Goal: Understand process/instructions

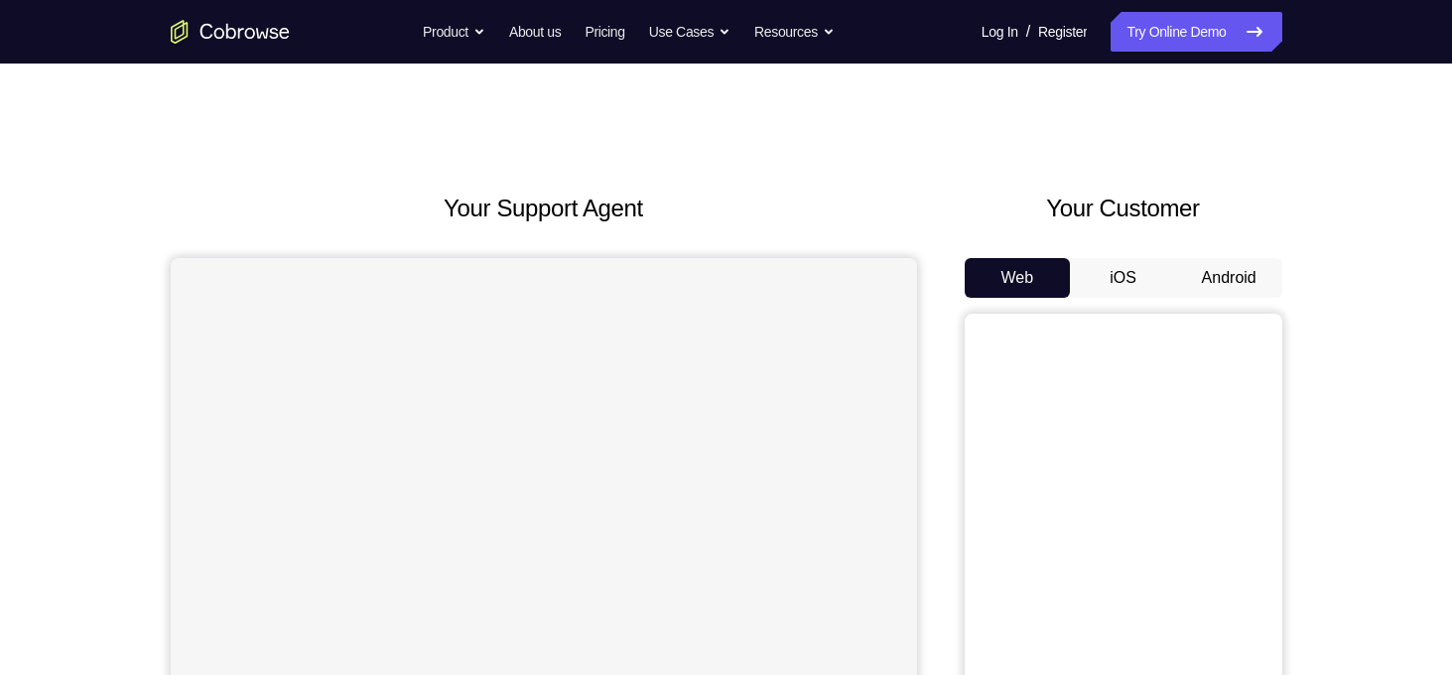
click at [1244, 271] on button "Android" at bounding box center [1229, 278] width 106 height 40
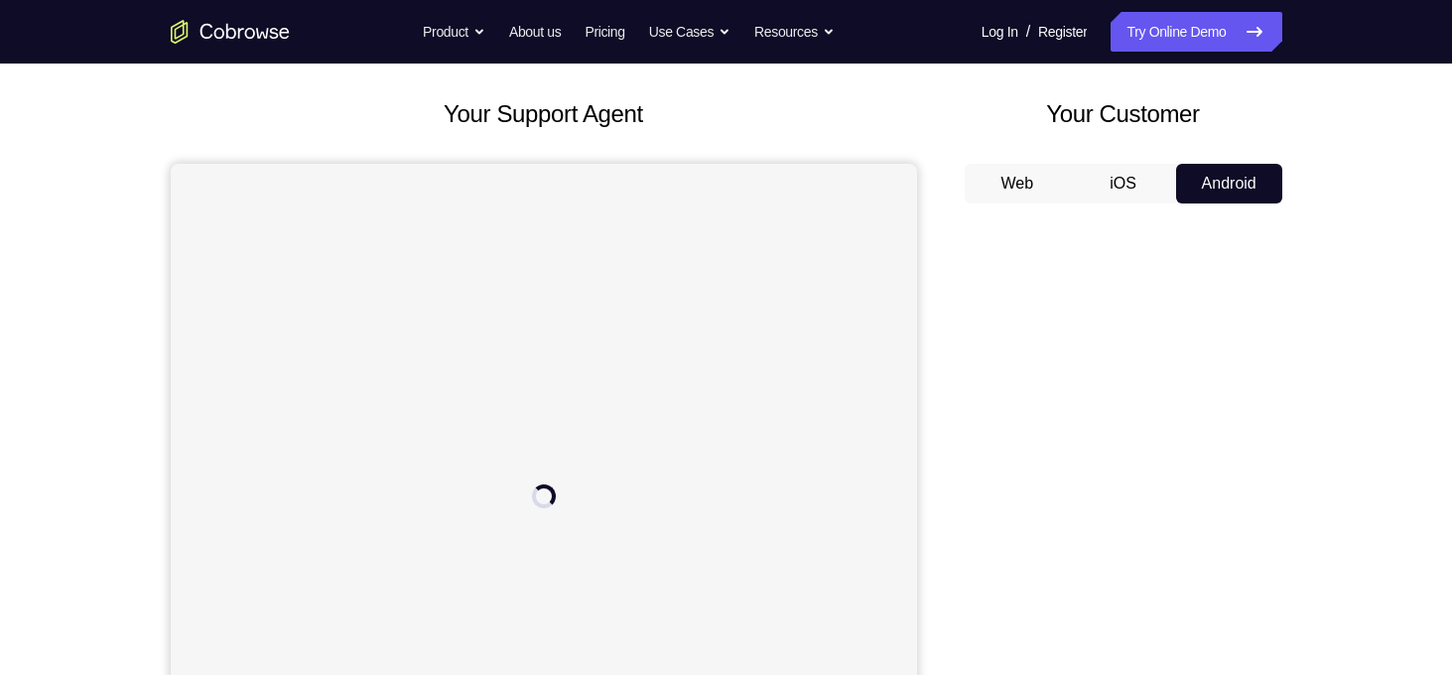
click at [1320, 216] on div "Your Support Agent Your Customer Web iOS Android Next Steps We’d be happy to gi…" at bounding box center [726, 623] width 1270 height 1309
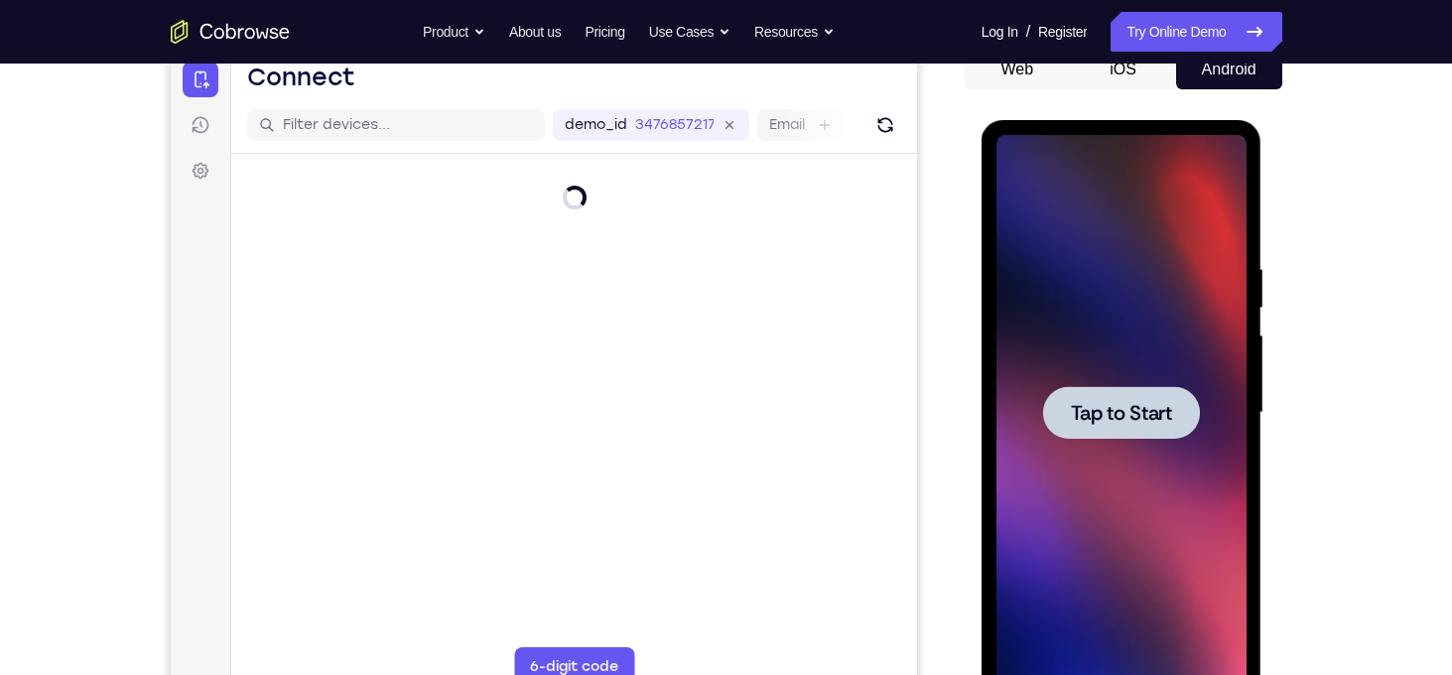
click at [1129, 423] on span "Tap to Start" at bounding box center [1121, 413] width 101 height 20
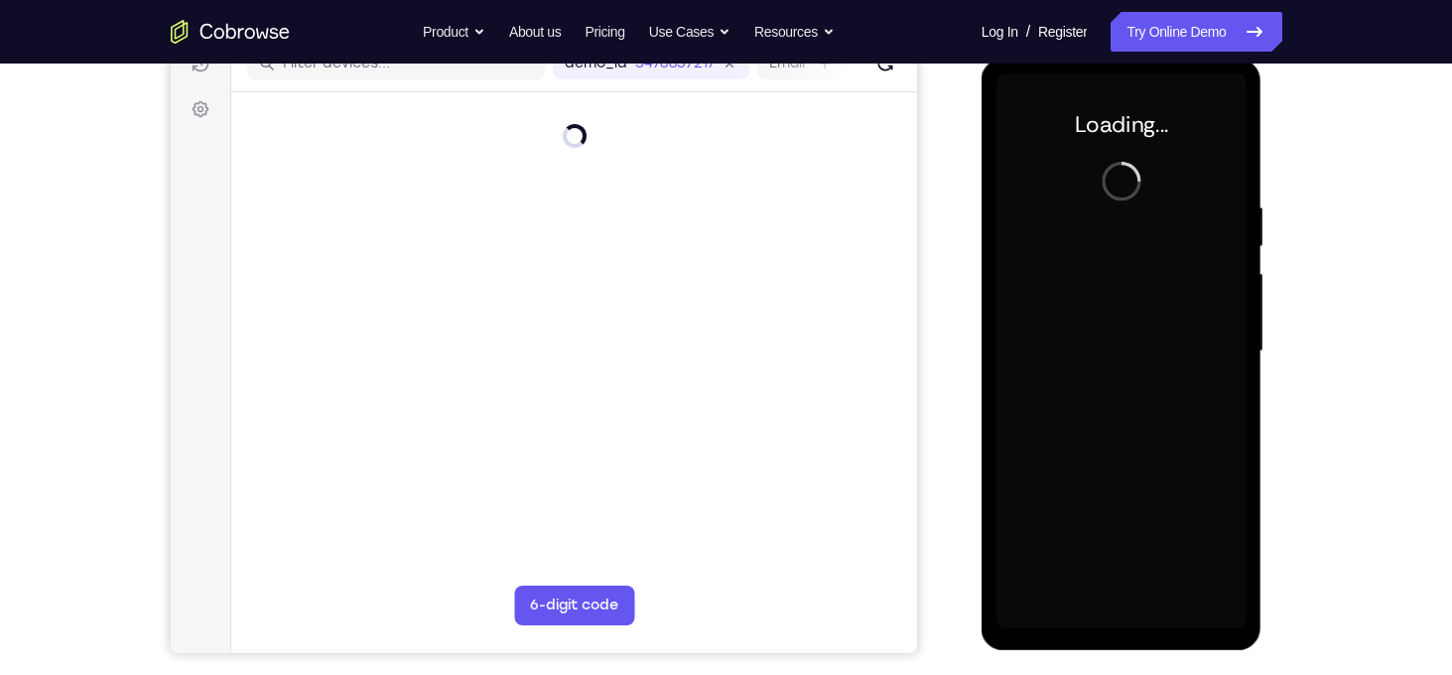
scroll to position [277, 0]
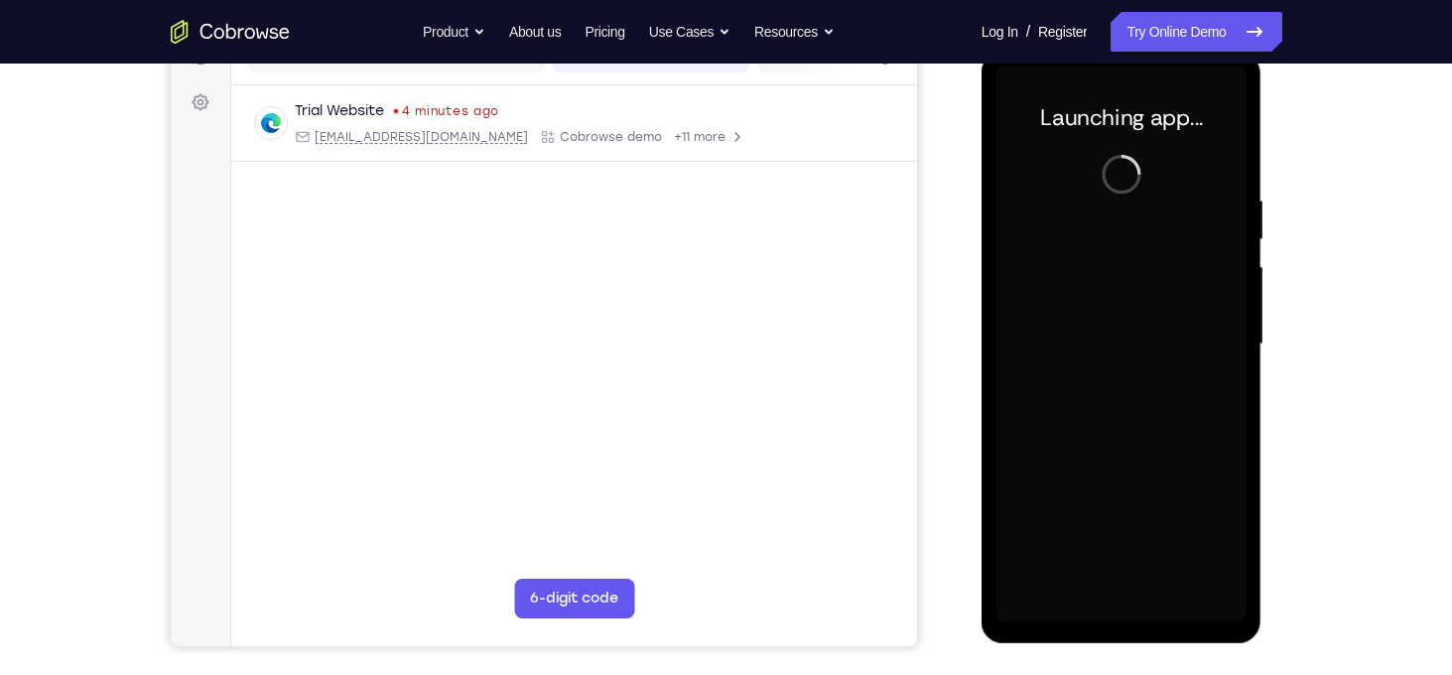
click at [1310, 312] on div "Your Support Agent Your Customer Web iOS Android Next Steps We’d be happy to gi…" at bounding box center [726, 441] width 1270 height 1309
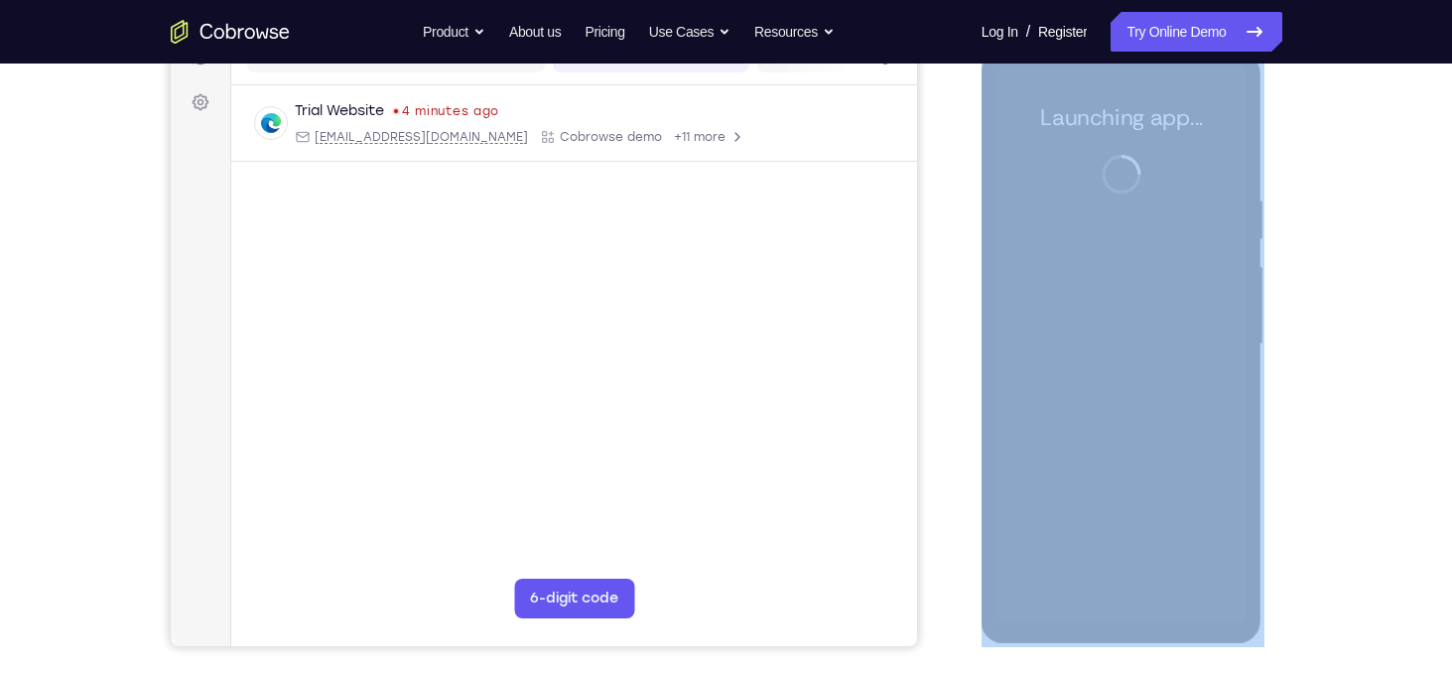
click at [1310, 312] on div "Your Support Agent Your Customer Web iOS Android Next Steps We’d be happy to gi…" at bounding box center [726, 441] width 1270 height 1309
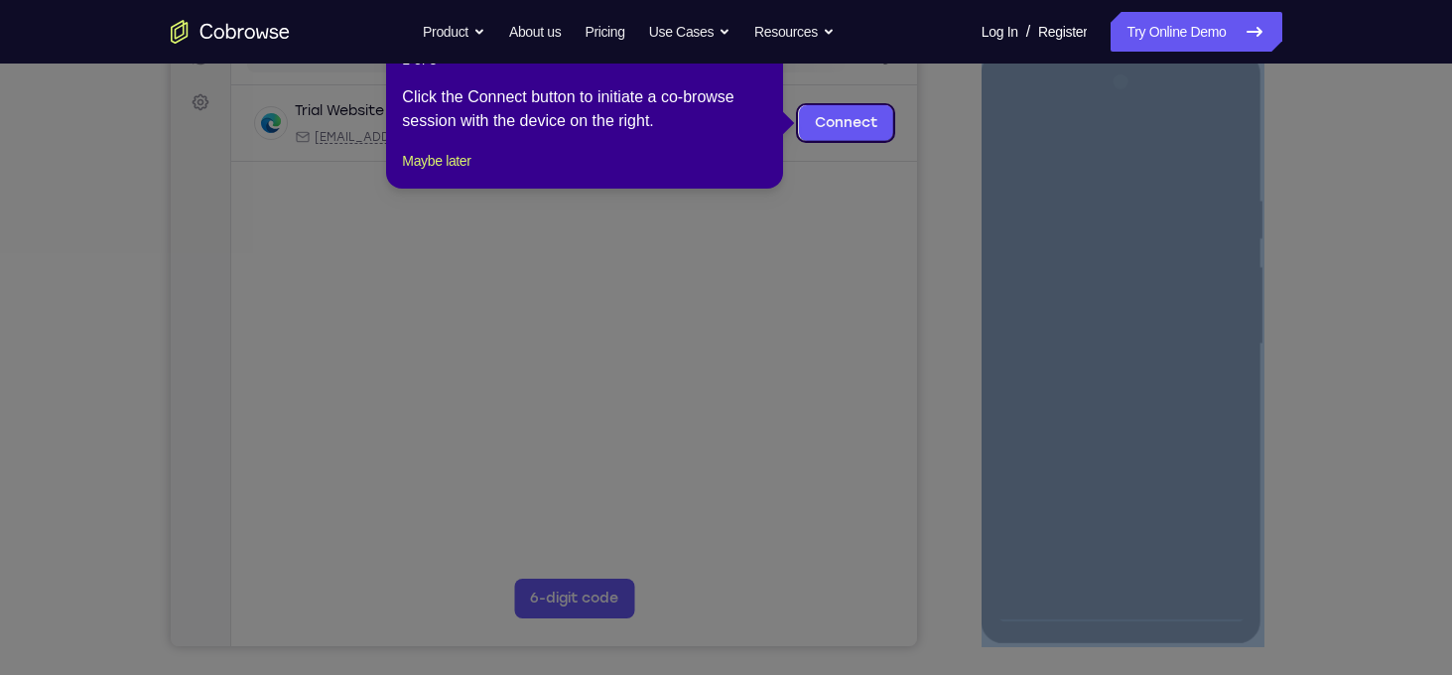
click at [1339, 391] on icon at bounding box center [733, 337] width 1466 height 675
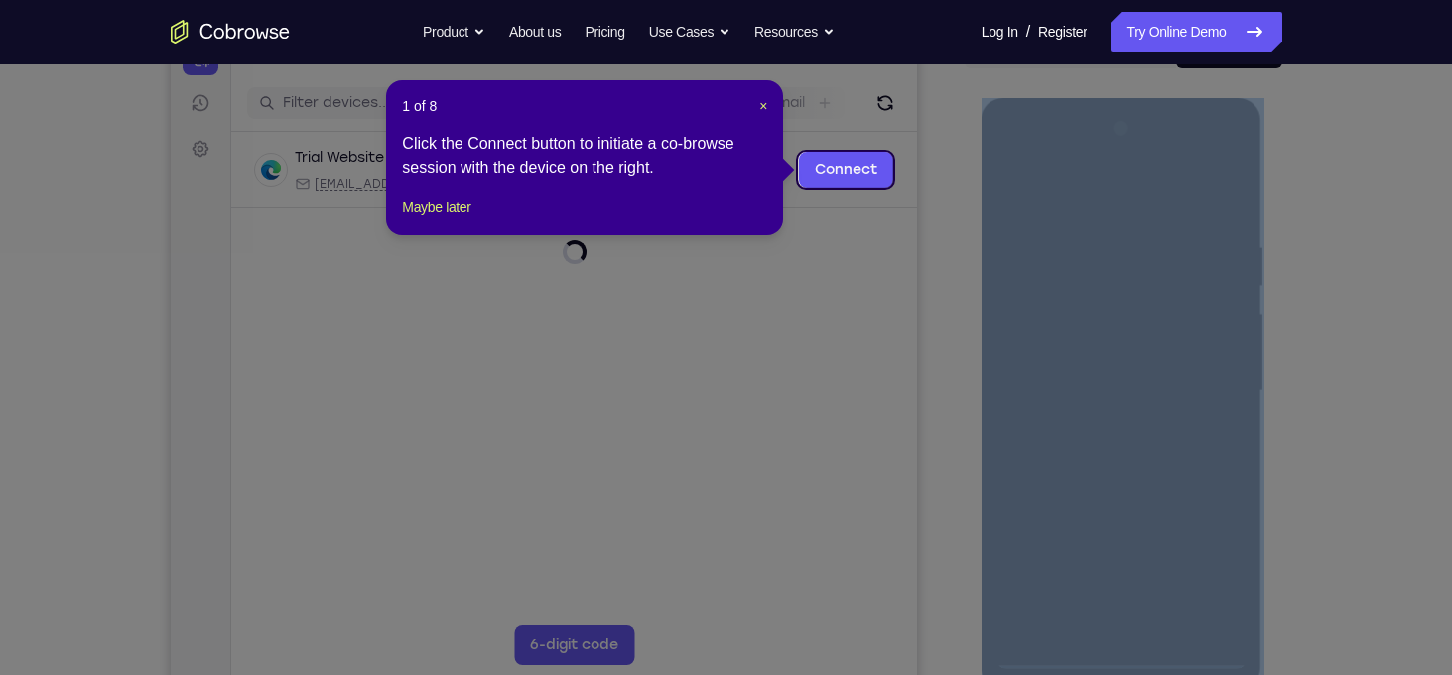
scroll to position [229, 0]
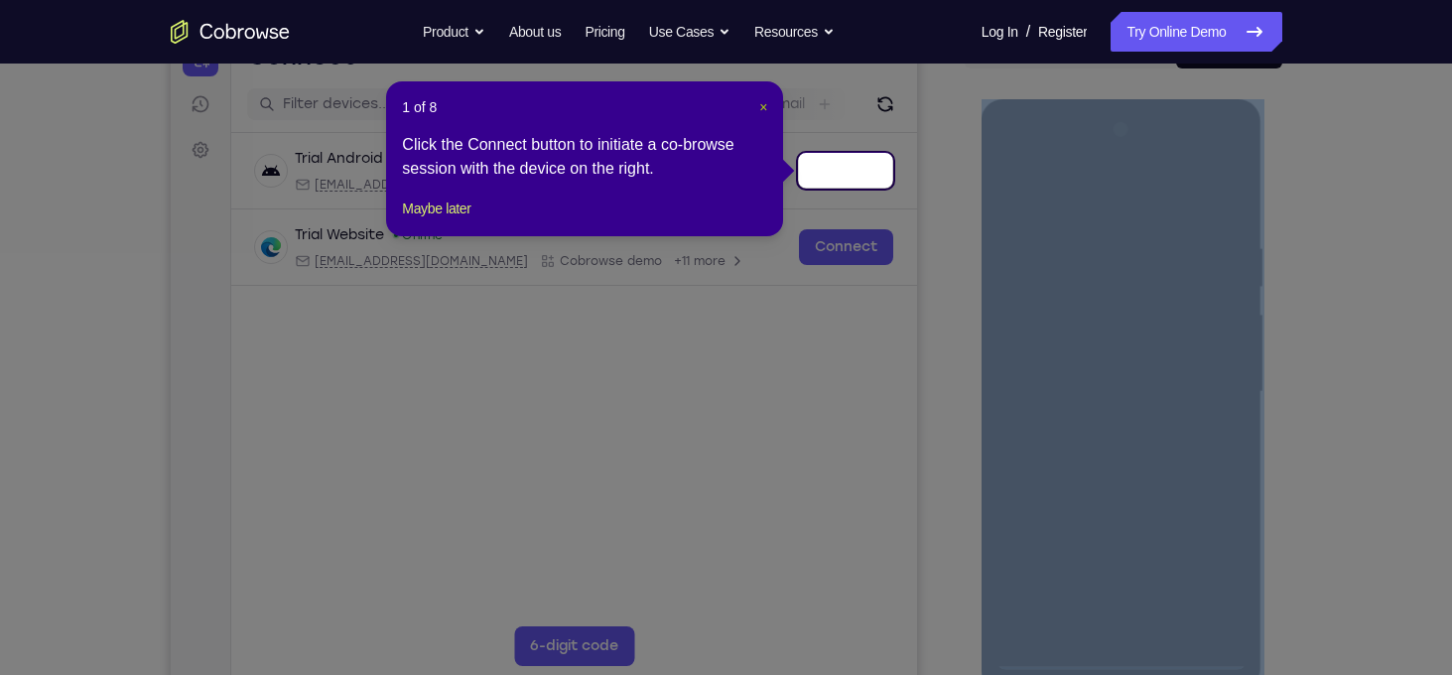
click at [760, 115] on button "×" at bounding box center [763, 107] width 8 height 20
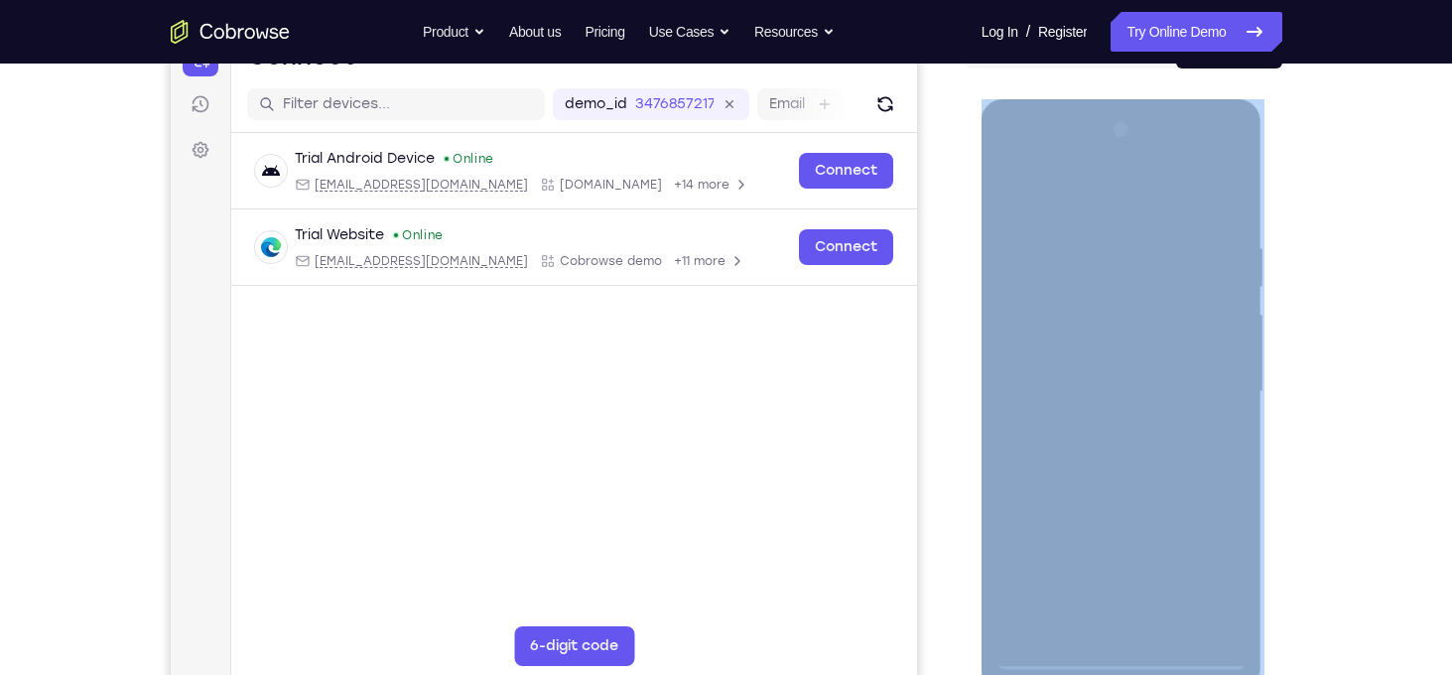
click at [1280, 350] on div at bounding box center [1122, 389] width 317 height 610
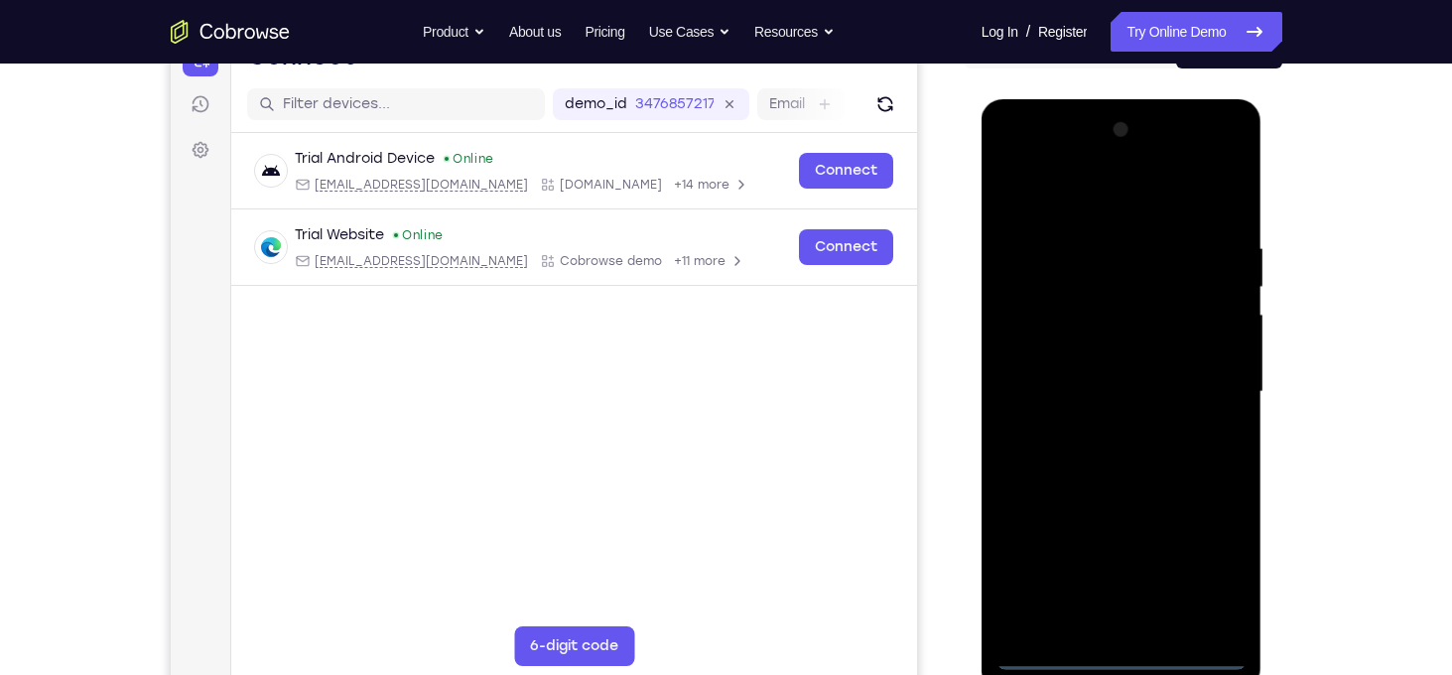
scroll to position [309, 0]
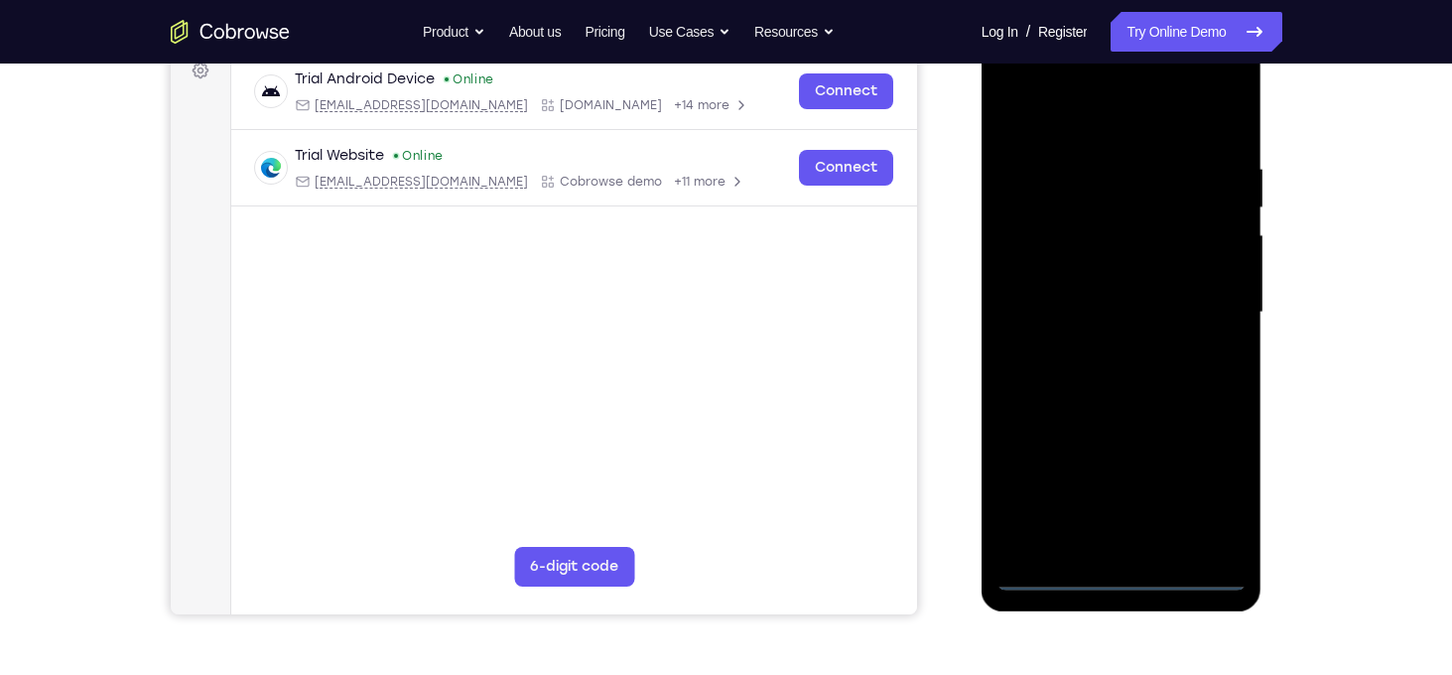
click at [1123, 576] on div at bounding box center [1121, 313] width 250 height 556
click at [1202, 472] on div at bounding box center [1121, 313] width 250 height 556
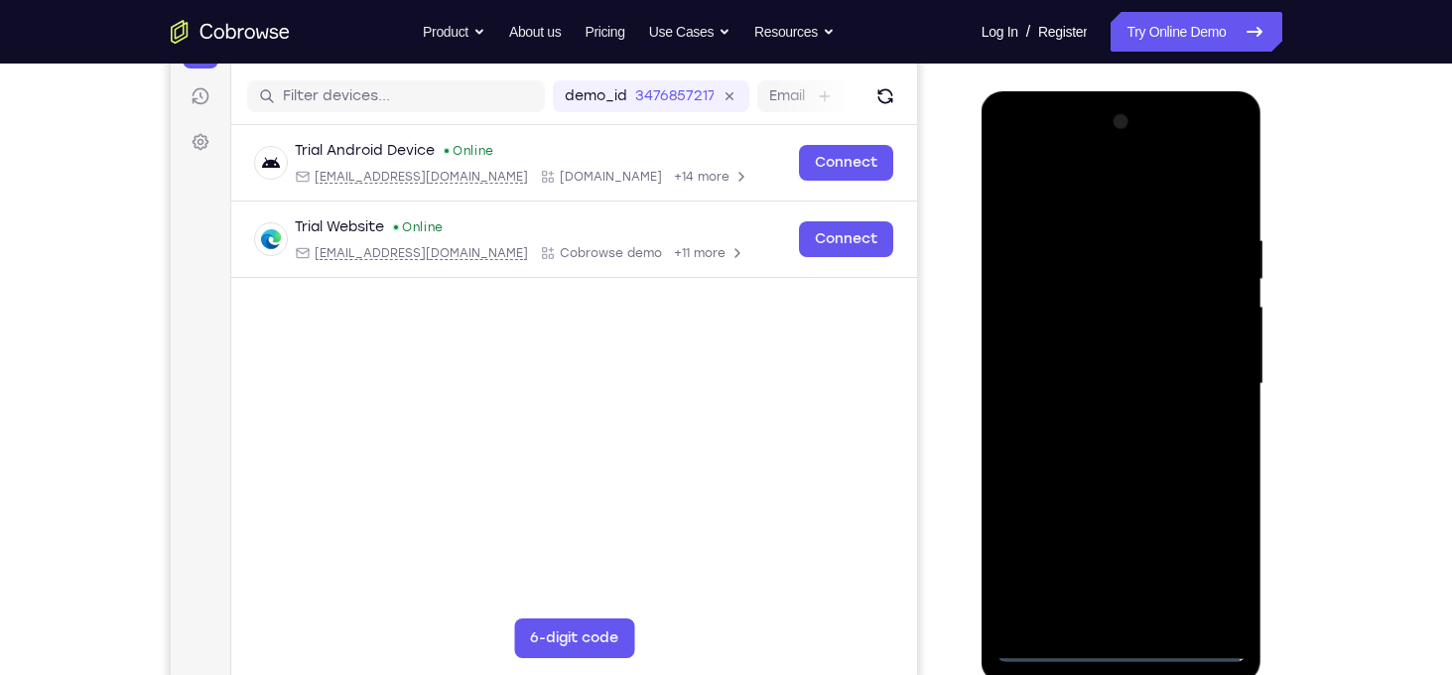
scroll to position [254, 0]
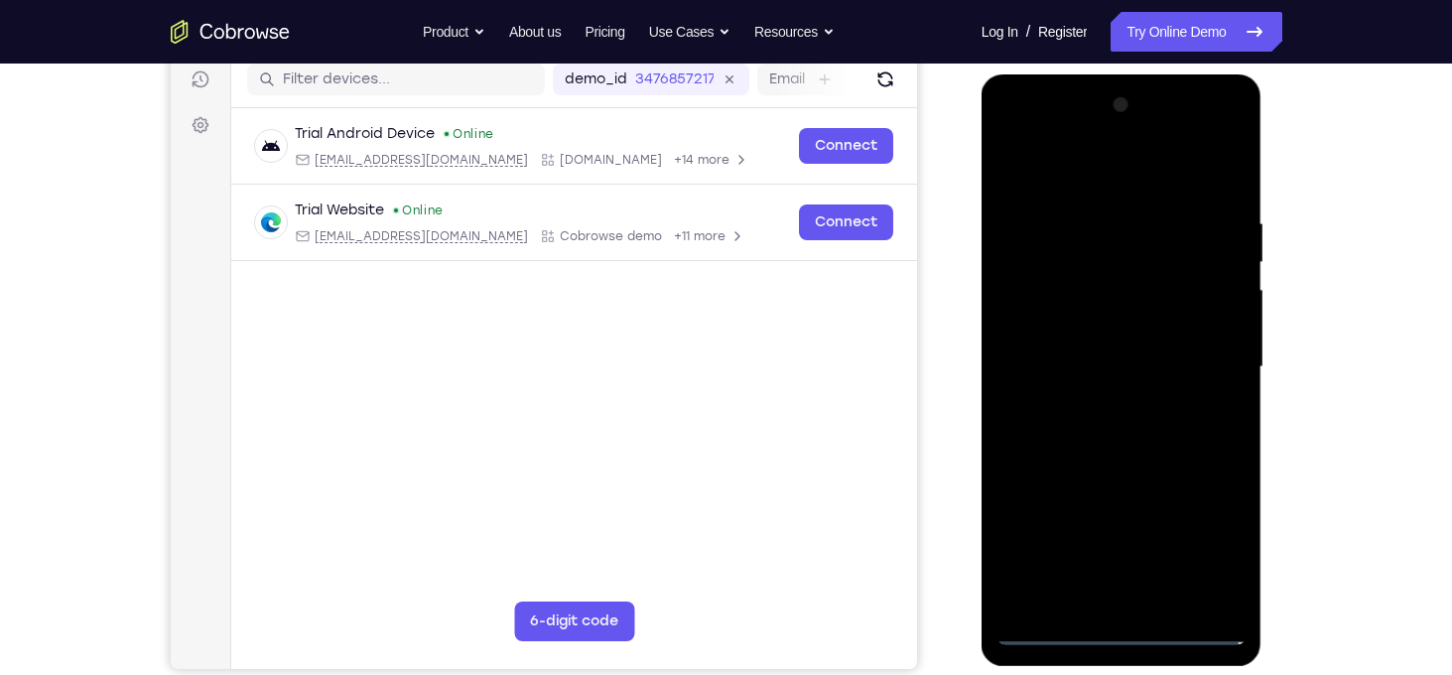
click at [1069, 184] on div at bounding box center [1121, 367] width 250 height 556
click at [1201, 368] on div at bounding box center [1121, 367] width 250 height 556
click at [1096, 408] on div at bounding box center [1121, 367] width 250 height 556
click at [1097, 340] on div at bounding box center [1121, 367] width 250 height 556
click at [1053, 332] on div at bounding box center [1121, 367] width 250 height 556
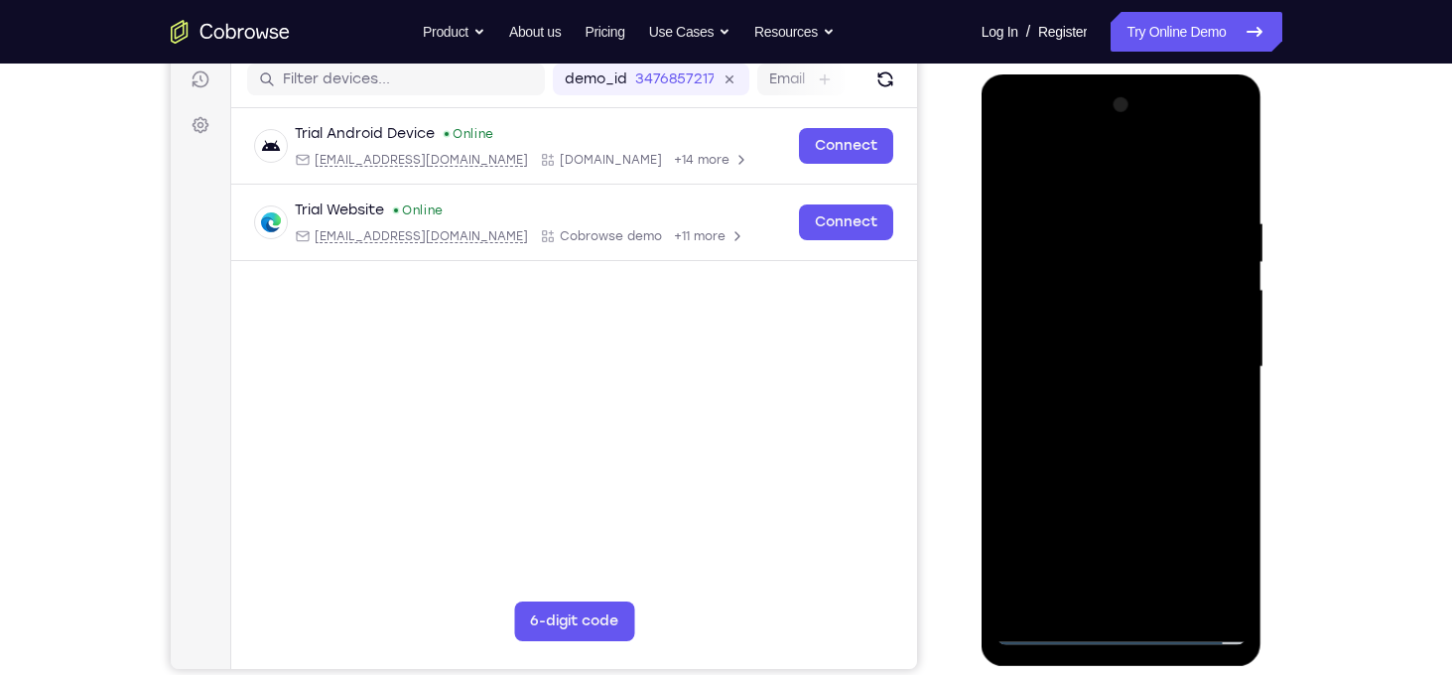
click at [1105, 366] on div at bounding box center [1121, 367] width 250 height 556
click at [1136, 436] on div at bounding box center [1121, 367] width 250 height 556
click at [1228, 193] on div at bounding box center [1121, 367] width 250 height 556
click at [1167, 602] on div at bounding box center [1121, 367] width 250 height 556
click at [1173, 474] on div at bounding box center [1121, 367] width 250 height 556
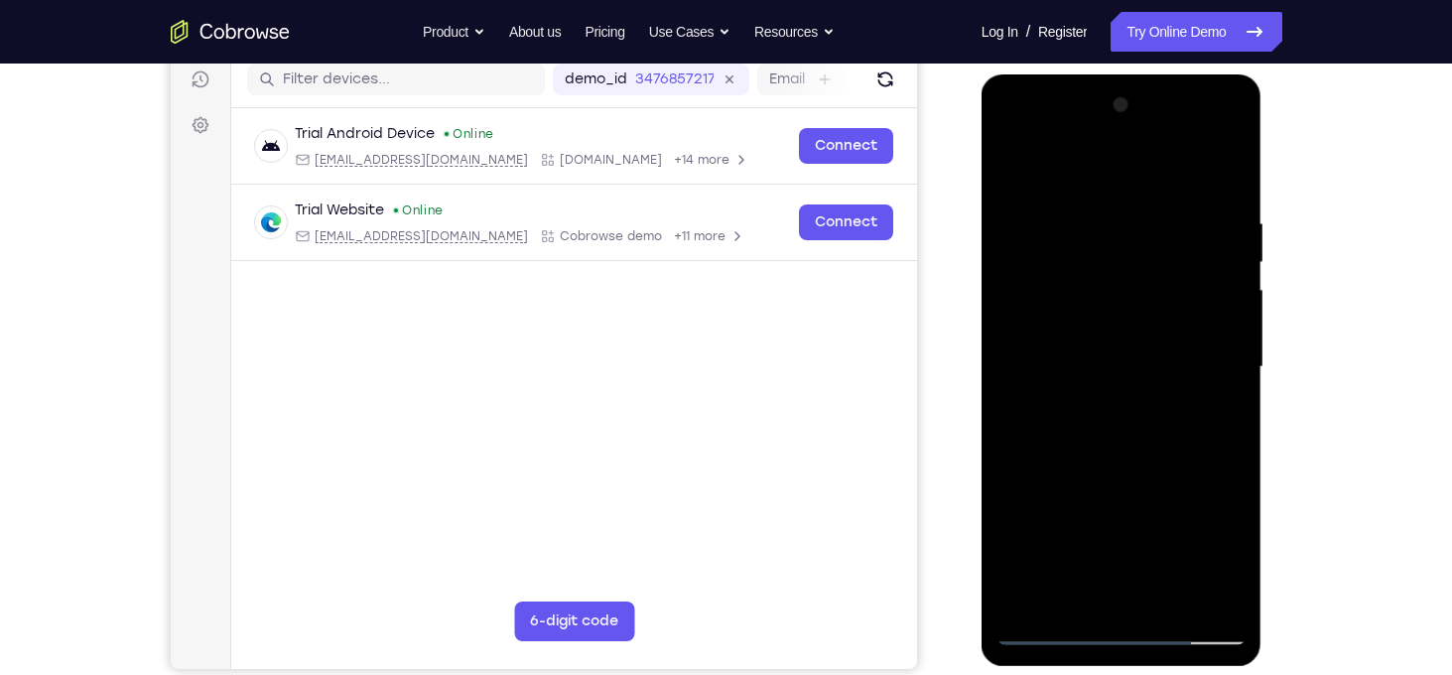
click at [1145, 319] on div at bounding box center [1121, 367] width 250 height 556
click at [1008, 169] on div at bounding box center [1121, 367] width 250 height 556
click at [1171, 365] on div at bounding box center [1121, 367] width 250 height 556
click at [1013, 172] on div at bounding box center [1121, 367] width 250 height 556
